Goal: Navigation & Orientation: Find specific page/section

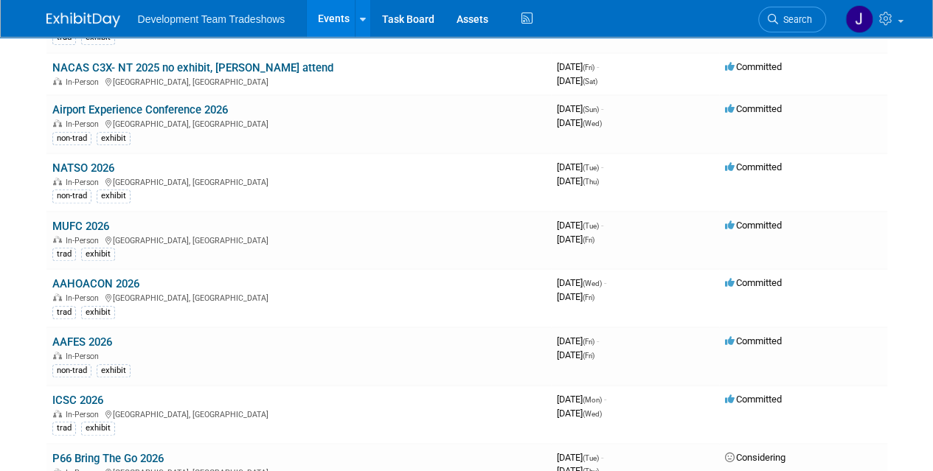
scroll to position [477, 0]
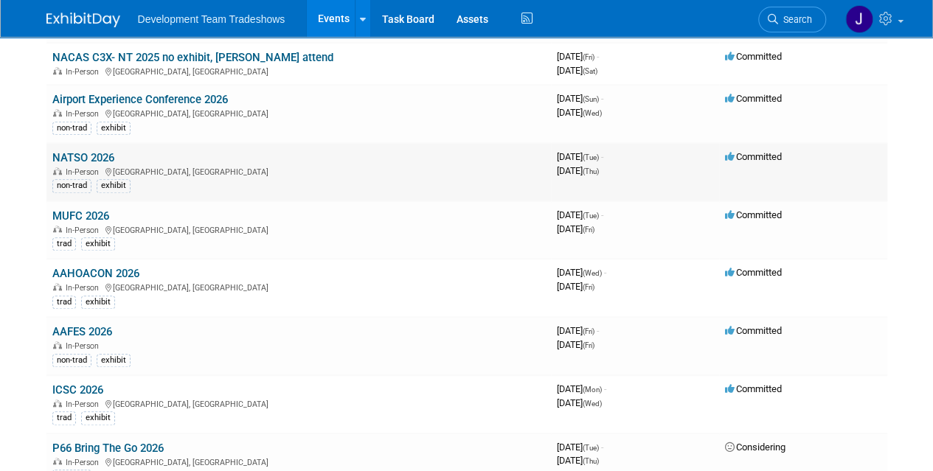
click at [68, 152] on link "NATSO 2026" at bounding box center [83, 157] width 62 height 13
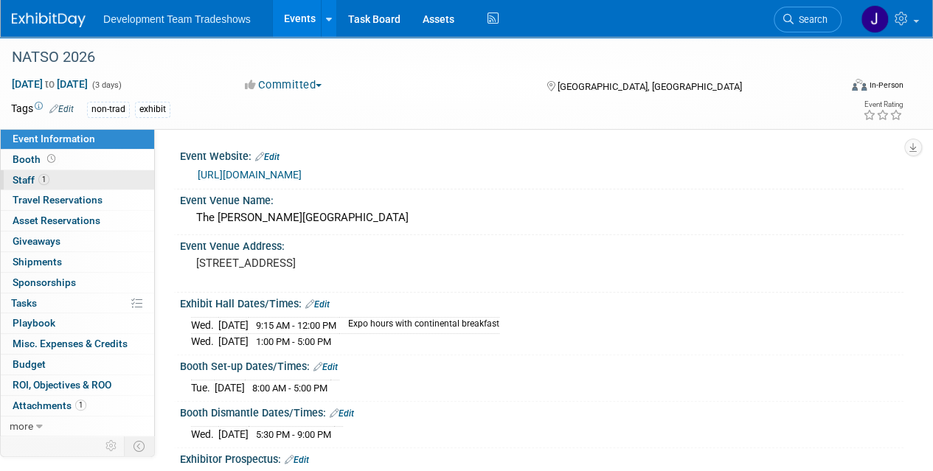
click at [27, 174] on span "Staff 1" at bounding box center [31, 180] width 37 height 12
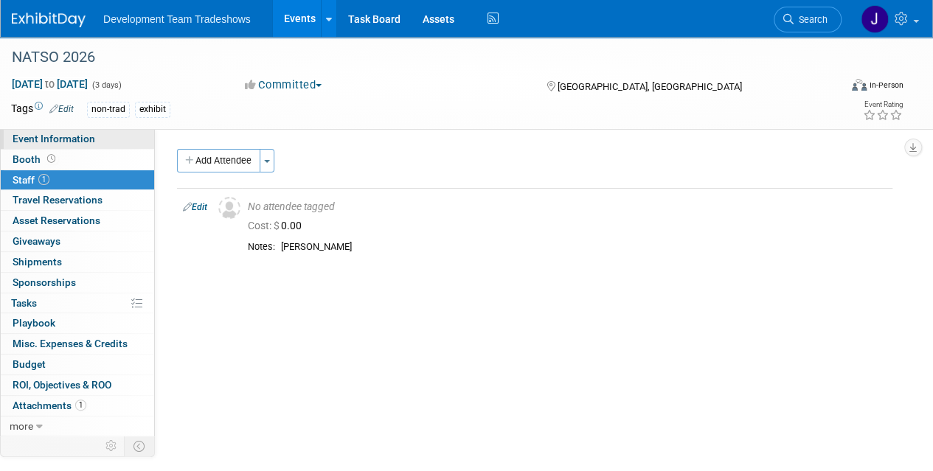
click at [46, 142] on span "Event Information" at bounding box center [54, 139] width 83 height 12
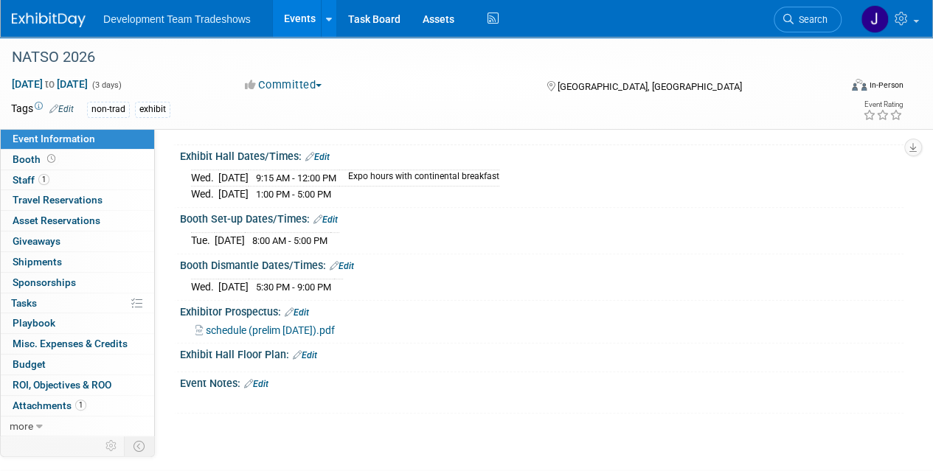
scroll to position [152, 0]
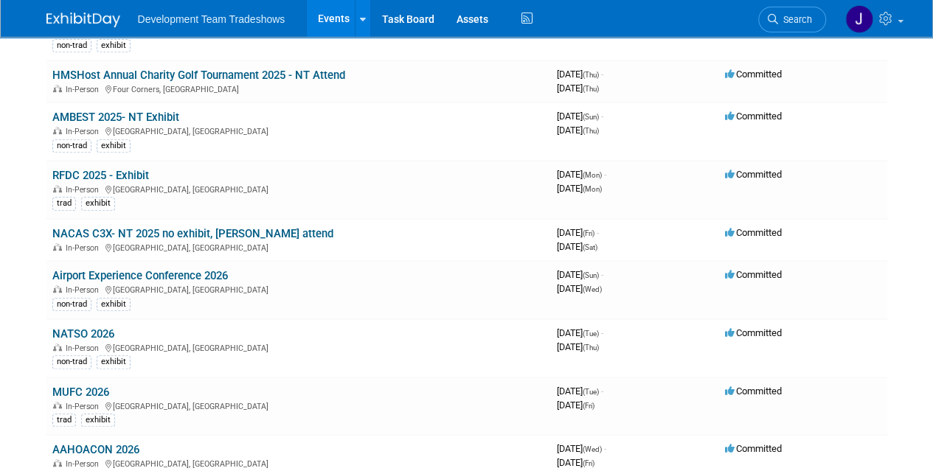
scroll to position [305, 0]
